Goal: Check status: Check status

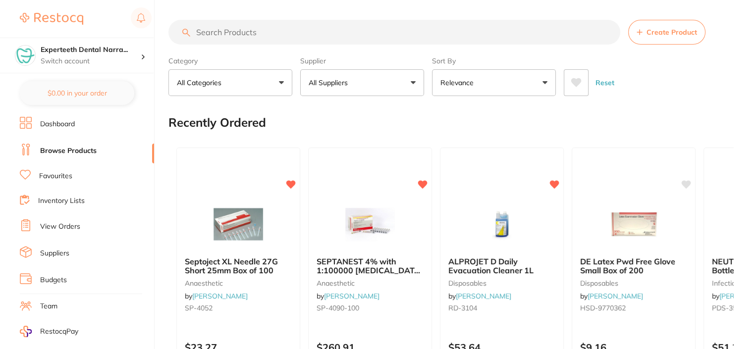
click at [61, 225] on link "View Orders" at bounding box center [60, 227] width 40 height 10
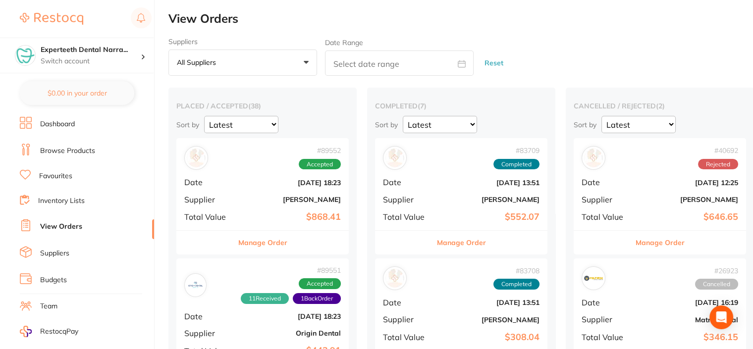
click at [245, 193] on div "# 89552 Accepted Date [DATE] 18:23 Supplier [PERSON_NAME] Total Value $868.41" at bounding box center [262, 184] width 172 height 92
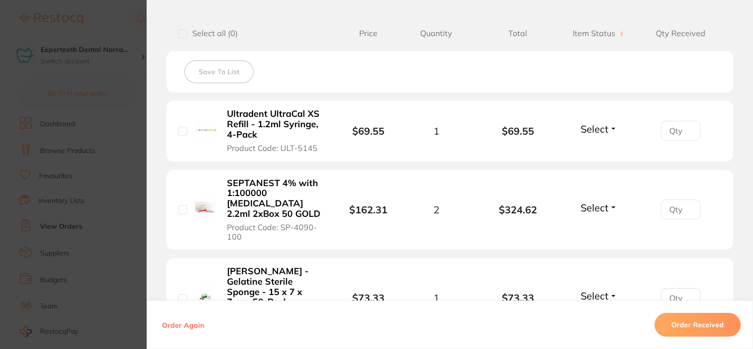
scroll to position [248, 0]
click at [671, 140] on input "number" at bounding box center [680, 130] width 40 height 20
click at [602, 204] on span "Select" at bounding box center [594, 207] width 28 height 12
click at [597, 225] on span "Received" at bounding box center [598, 228] width 25 height 7
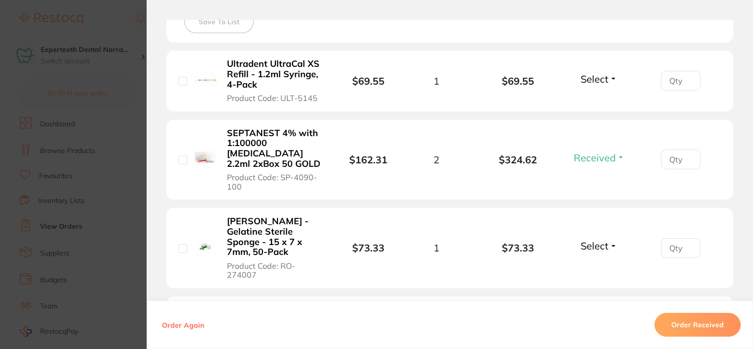
click at [593, 240] on span "Select" at bounding box center [594, 246] width 28 height 12
click at [591, 260] on button "Received" at bounding box center [598, 267] width 25 height 15
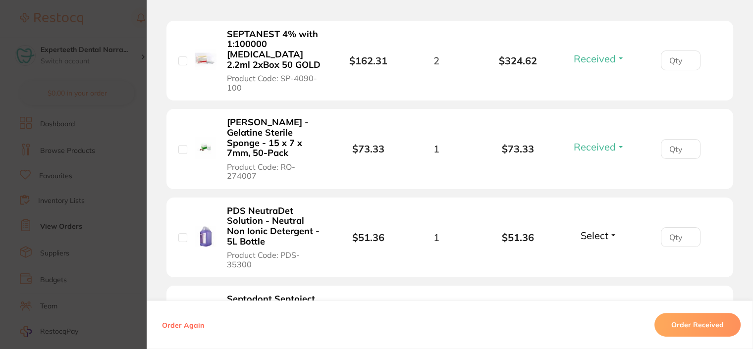
click at [595, 229] on span "Select" at bounding box center [594, 235] width 28 height 12
click at [586, 250] on button "Received" at bounding box center [598, 257] width 25 height 15
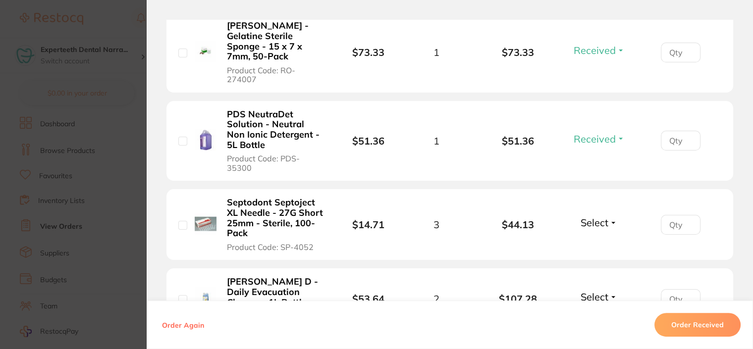
scroll to position [495, 0]
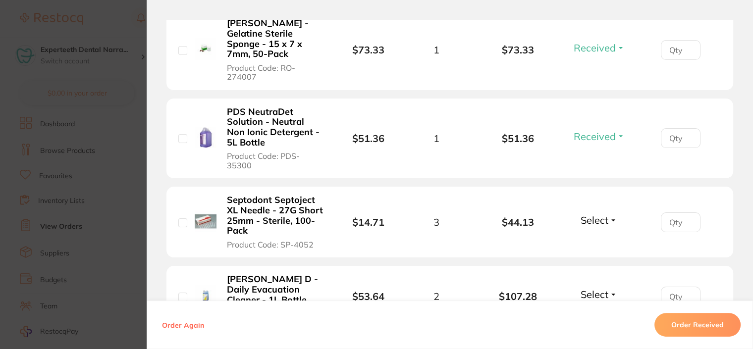
click at [593, 214] on span "Select" at bounding box center [594, 220] width 28 height 12
click at [586, 238] on span "Received" at bounding box center [598, 241] width 25 height 7
click at [591, 288] on span "Select" at bounding box center [594, 294] width 28 height 12
click at [588, 308] on button "Received" at bounding box center [598, 315] width 25 height 15
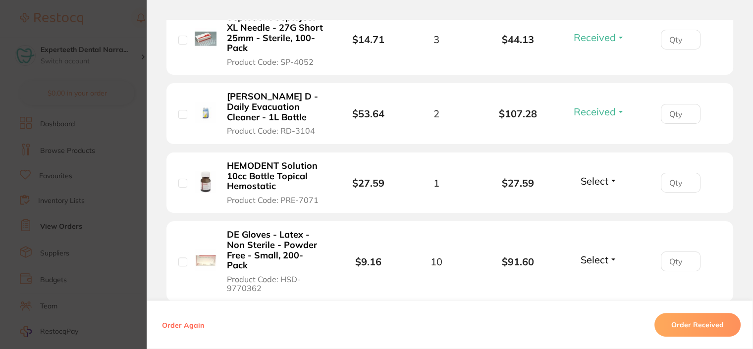
scroll to position [693, 0]
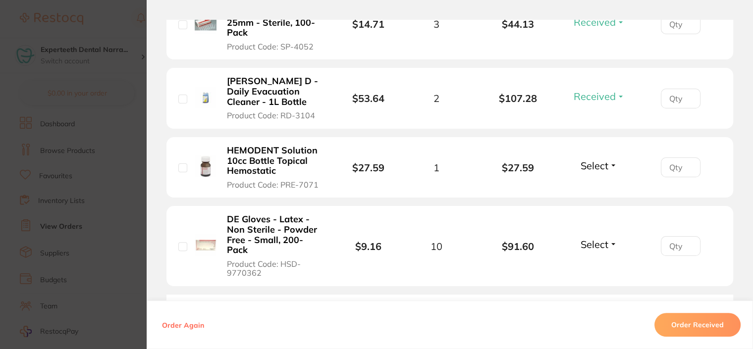
click at [597, 159] on span "Select" at bounding box center [594, 165] width 28 height 12
click at [588, 183] on span "Received" at bounding box center [598, 186] width 25 height 7
click at [589, 238] on span "Select" at bounding box center [594, 244] width 28 height 12
click at [592, 258] on button "Received" at bounding box center [598, 265] width 25 height 15
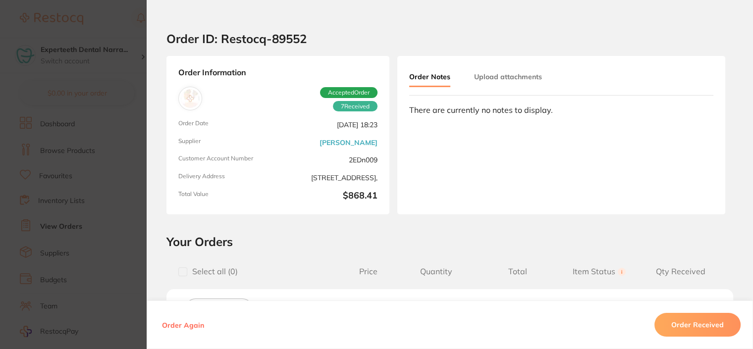
scroll to position [0, 0]
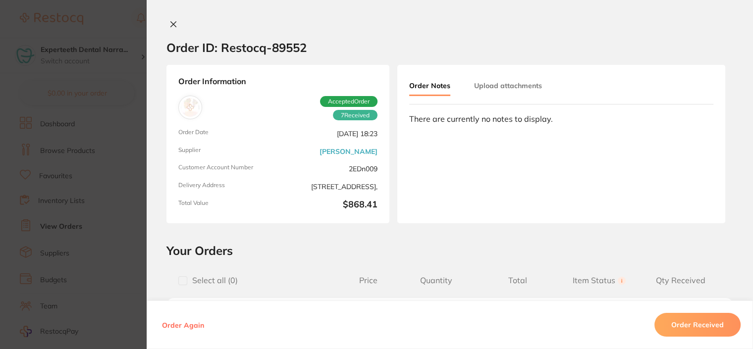
click at [171, 25] on icon at bounding box center [173, 24] width 5 height 5
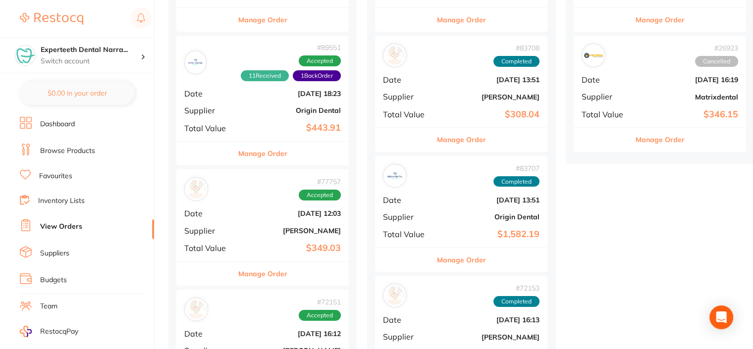
scroll to position [248, 0]
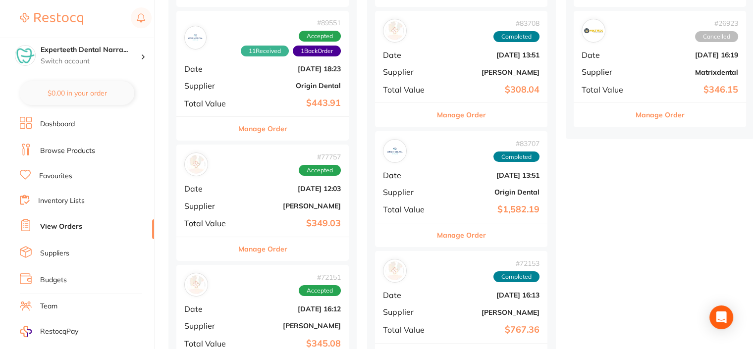
click at [247, 86] on b "Origin Dental" at bounding box center [291, 86] width 99 height 8
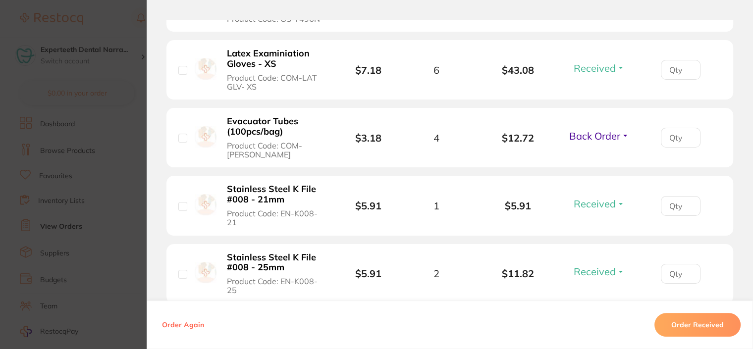
scroll to position [743, 0]
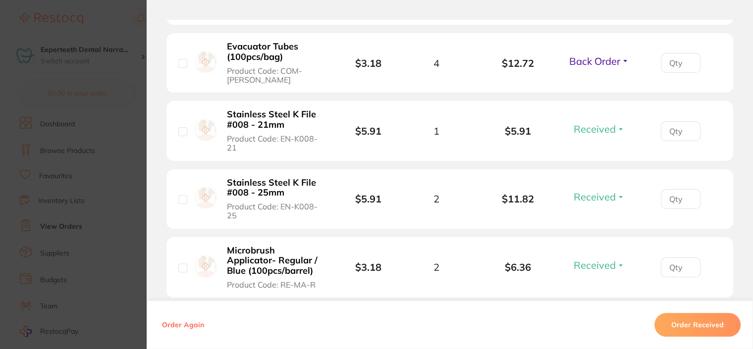
drag, startPoint x: 583, startPoint y: 52, endPoint x: 583, endPoint y: 58, distance: 5.9
click at [583, 52] on li "Evacuator Tubes (100pcs/bag) Product Code: COM-EVACU TIP $3.18 4 $12.72 Back Or…" at bounding box center [449, 63] width 566 height 60
click at [583, 58] on span "Back Order" at bounding box center [594, 61] width 51 height 12
click at [535, 88] on li "Evacuator Tubes (100pcs/bag) Product Code: COM-EVACU TIP $3.18 4 $12.72 Back Or…" at bounding box center [449, 63] width 566 height 60
click at [77, 14] on section "Order ID: Restocq- 89551 Order Information 11 Received 1 Back Order Accepted Or…" at bounding box center [376, 174] width 753 height 349
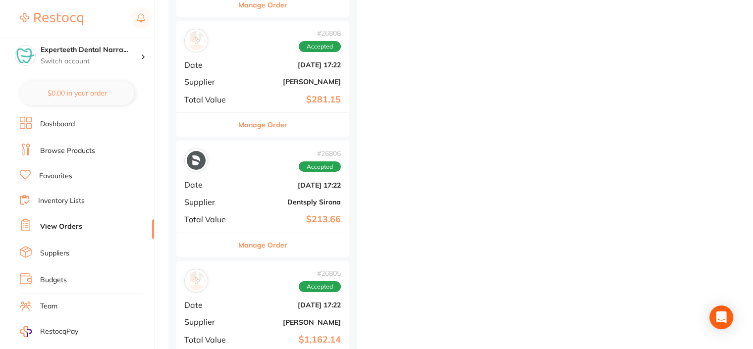
scroll to position [4387, 0]
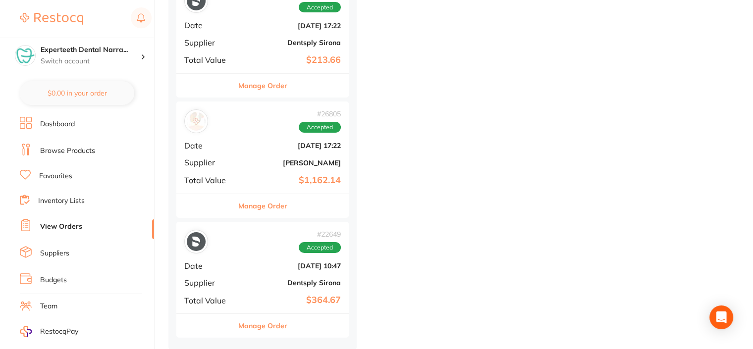
click at [248, 326] on button "Manage Order" at bounding box center [262, 326] width 49 height 24
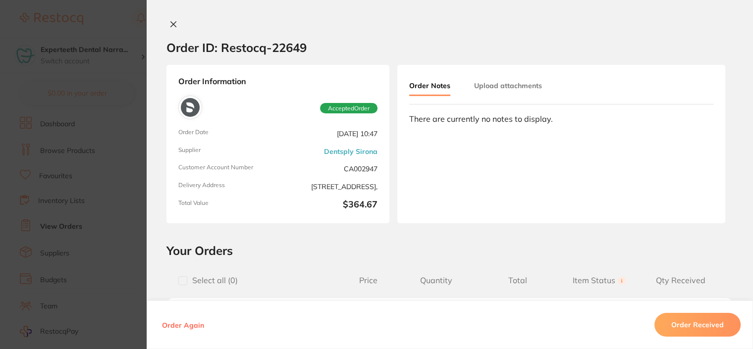
click at [697, 324] on button "Order Received" at bounding box center [697, 325] width 86 height 24
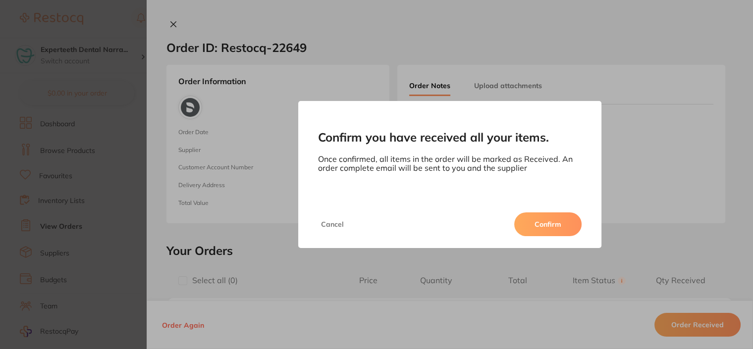
click at [550, 225] on button "Confirm" at bounding box center [547, 224] width 67 height 24
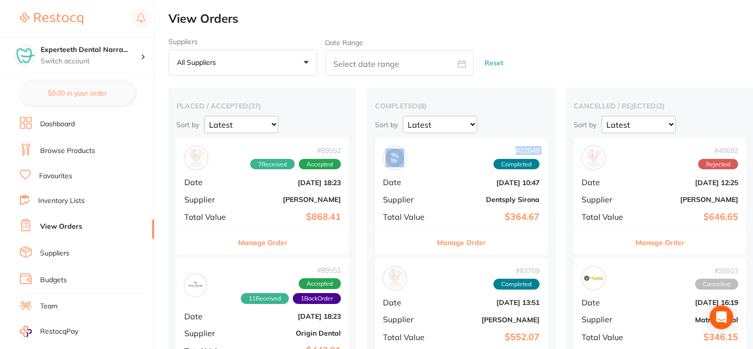
drag, startPoint x: 417, startPoint y: 140, endPoint x: 452, endPoint y: 158, distance: 39.6
click at [452, 158] on div "# 22649 Completed Date [DATE] 10:47 Supplier Dentsply Sirona Total Value $364.67" at bounding box center [461, 184] width 172 height 92
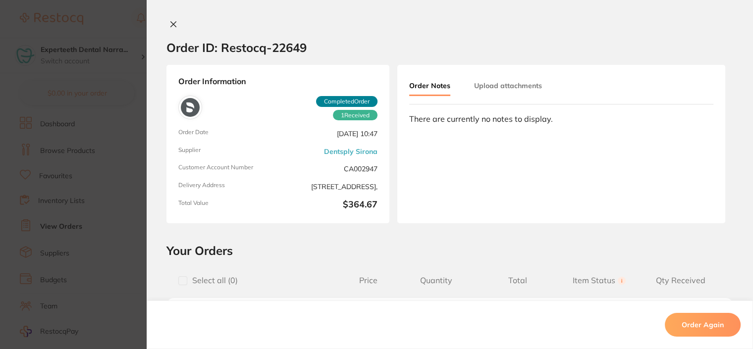
click at [449, 168] on div "Order Notes Upload attachments There are currently no notes to display." at bounding box center [561, 144] width 328 height 158
click at [172, 25] on icon at bounding box center [173, 24] width 5 height 5
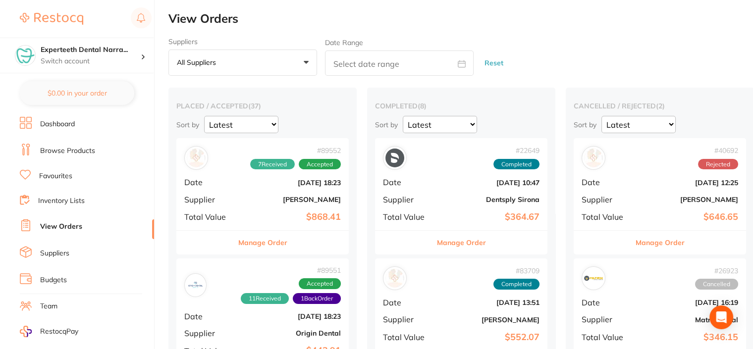
click at [443, 115] on div "completed ( 8 ) Sort by Latest Notification" at bounding box center [461, 117] width 172 height 32
click at [278, 121] on select "Latest Notification" at bounding box center [241, 124] width 74 height 17
click at [278, 116] on select "Latest Notification" at bounding box center [241, 124] width 74 height 17
click at [594, 49] on div "Suppliers All suppliers +0 All suppliers AB Orthodontics [PERSON_NAME] AHP Dent…" at bounding box center [460, 57] width 584 height 39
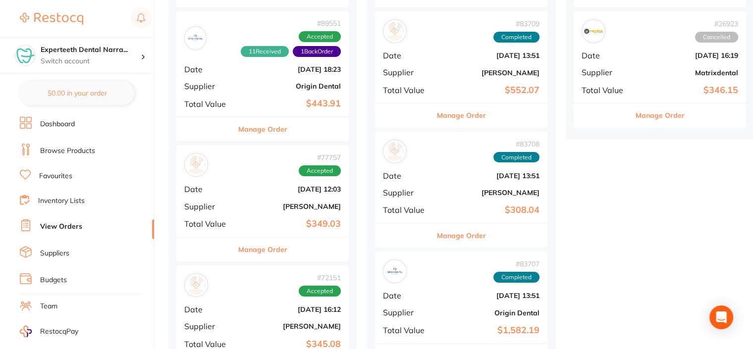
scroll to position [248, 0]
click at [220, 199] on div "# 77757 Accepted Date [DATE] 12:03 Supplier [PERSON_NAME] Total Value $349.03" at bounding box center [262, 191] width 172 height 92
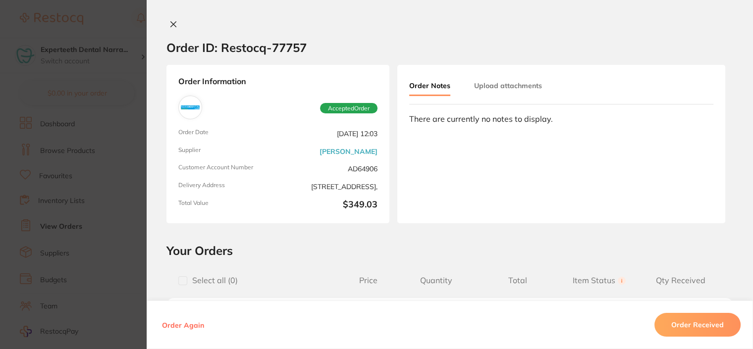
click at [171, 24] on icon at bounding box center [173, 24] width 5 height 5
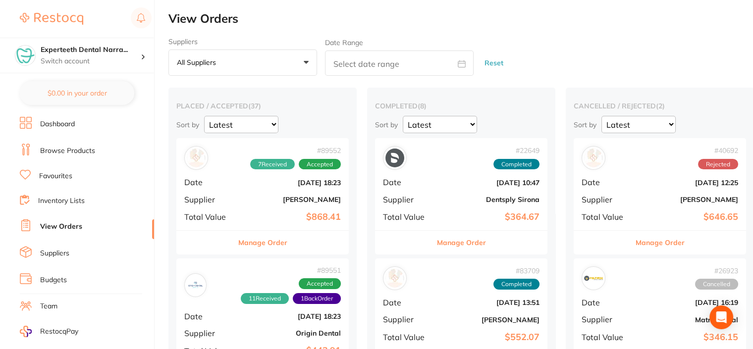
scroll to position [50, 0]
